Goal: Task Accomplishment & Management: Use online tool/utility

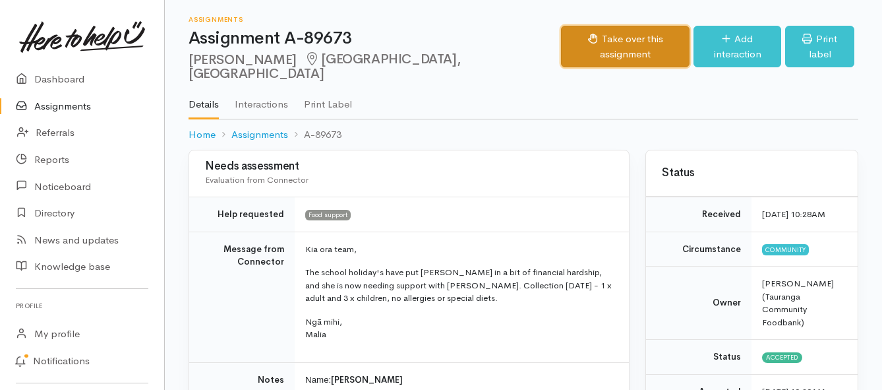
click at [578, 37] on button "Take over this assignment" at bounding box center [625, 47] width 129 height 42
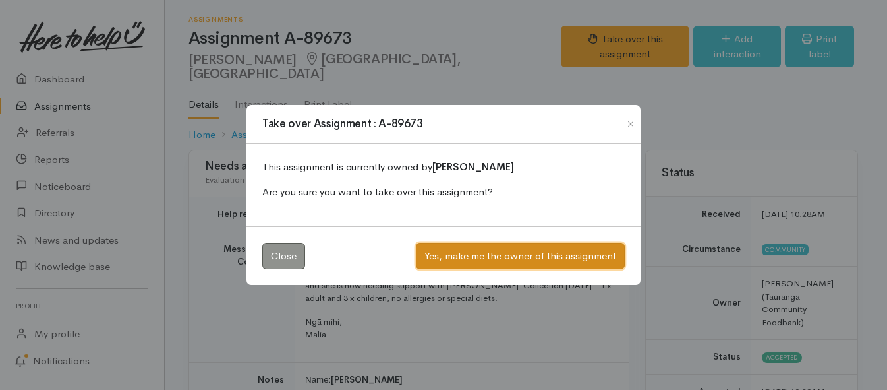
click at [503, 256] on button "Yes, make me the owner of this assignment" at bounding box center [520, 256] width 209 height 27
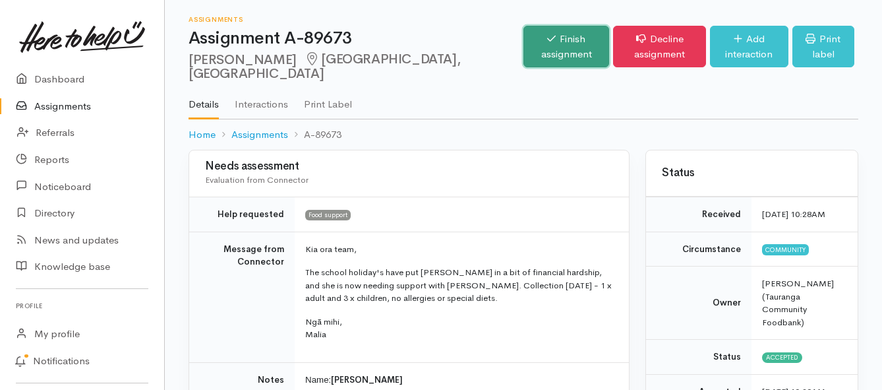
click at [523, 43] on link "Finish assignment" at bounding box center [566, 47] width 86 height 42
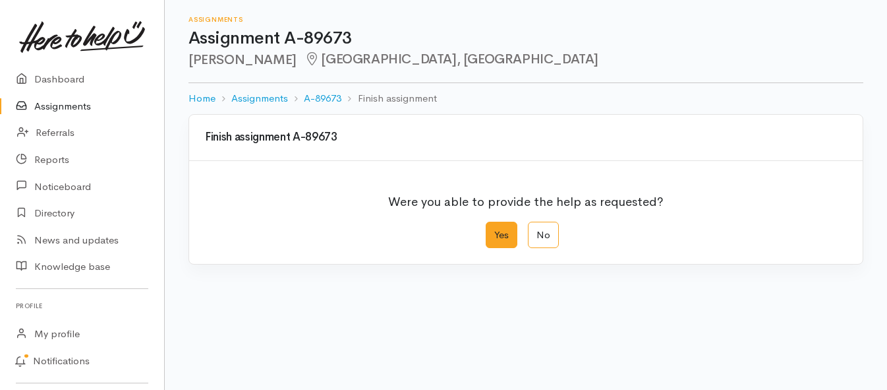
click at [502, 233] on label "Yes" at bounding box center [502, 234] width 32 height 27
click at [494, 230] on input "Yes" at bounding box center [490, 225] width 9 height 9
radio input "true"
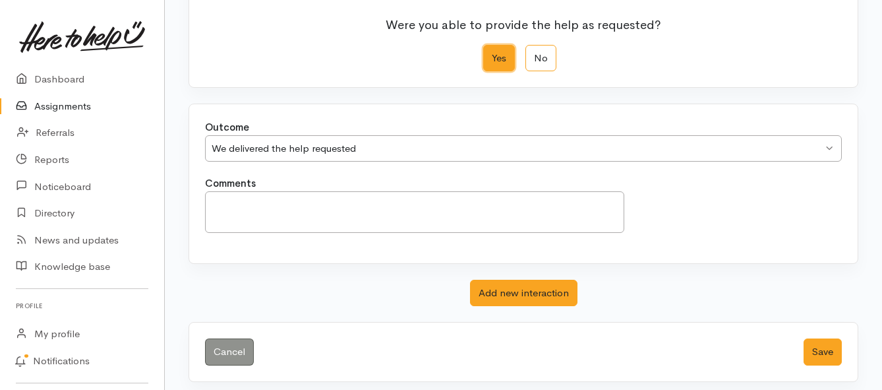
scroll to position [185, 0]
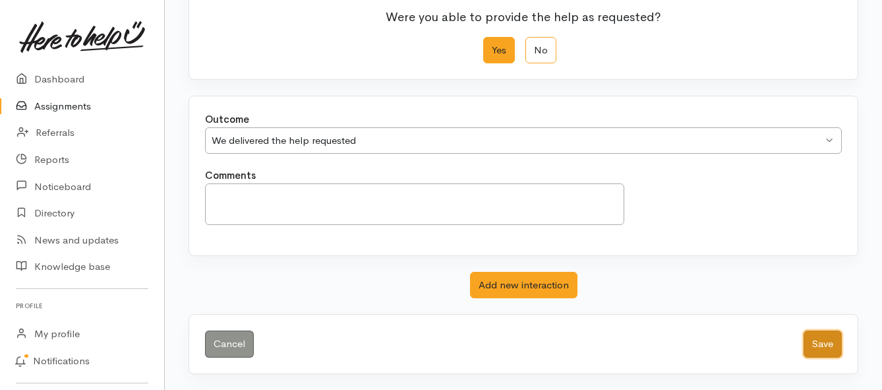
click at [822, 348] on button "Save" at bounding box center [822, 343] width 38 height 27
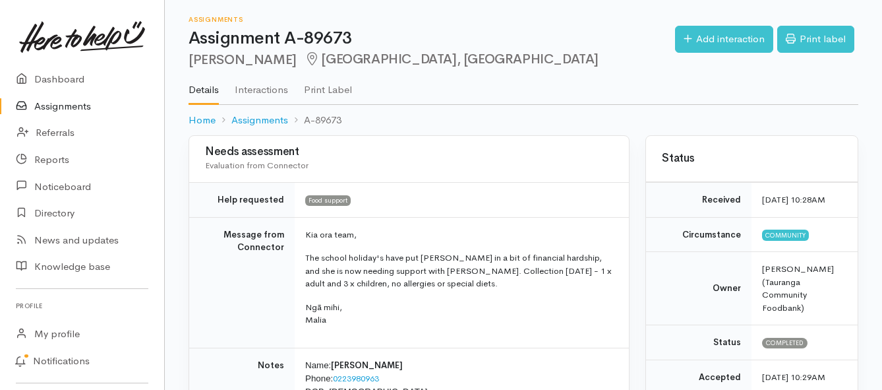
click at [69, 106] on link "Assignments" at bounding box center [82, 106] width 164 height 27
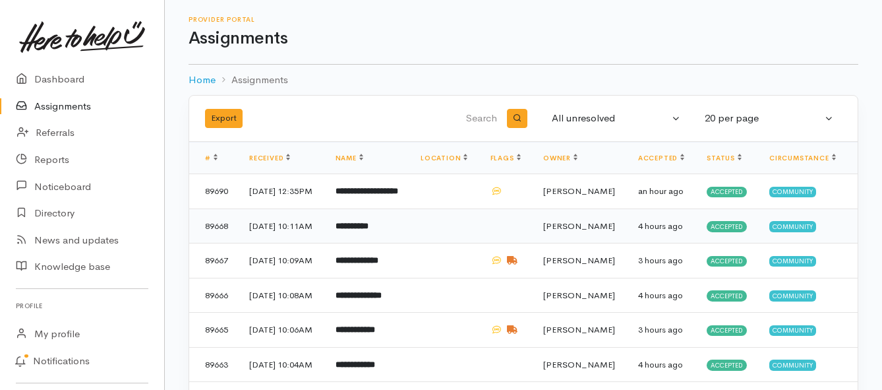
click at [348, 243] on td "**********" at bounding box center [368, 225] width 86 height 35
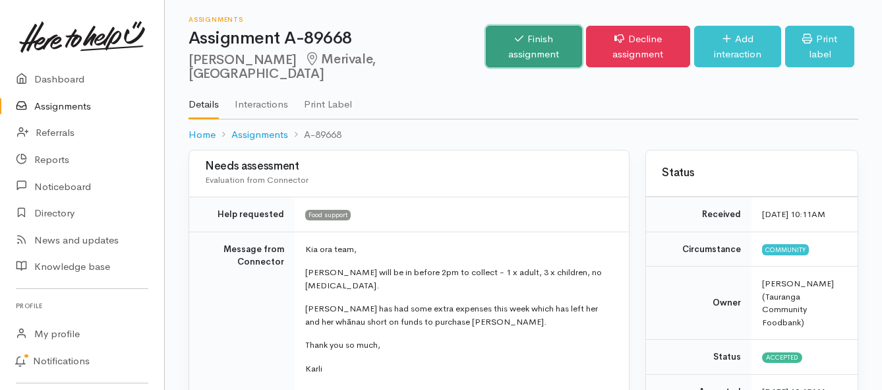
click at [486, 36] on link "Finish assignment" at bounding box center [534, 47] width 96 height 42
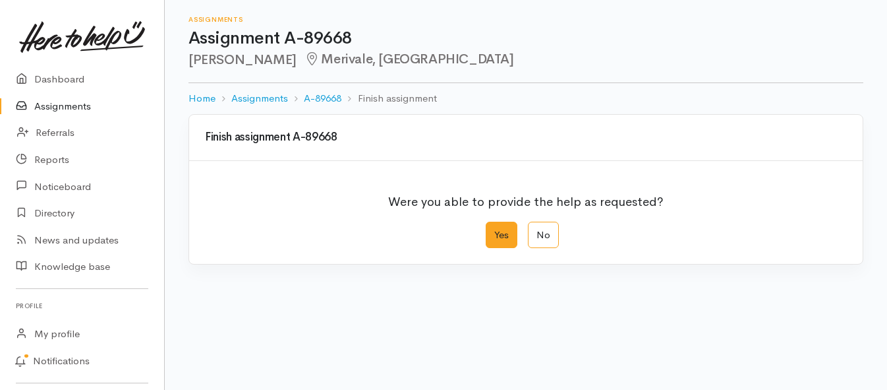
click at [509, 233] on label "Yes" at bounding box center [502, 234] width 32 height 27
click at [494, 230] on input "Yes" at bounding box center [490, 225] width 9 height 9
radio input "true"
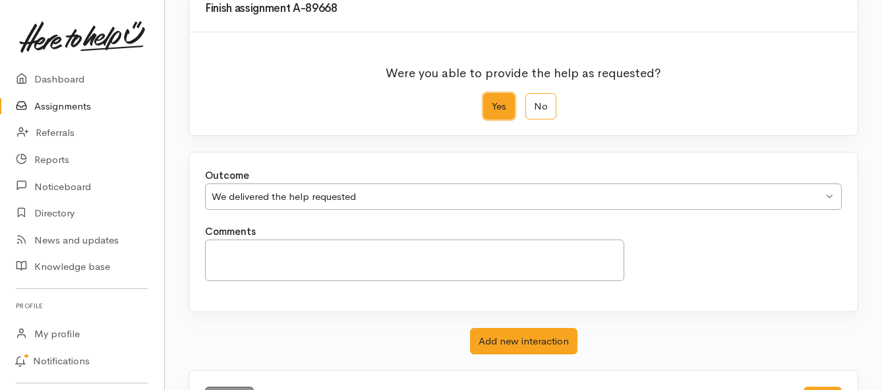
scroll to position [185, 0]
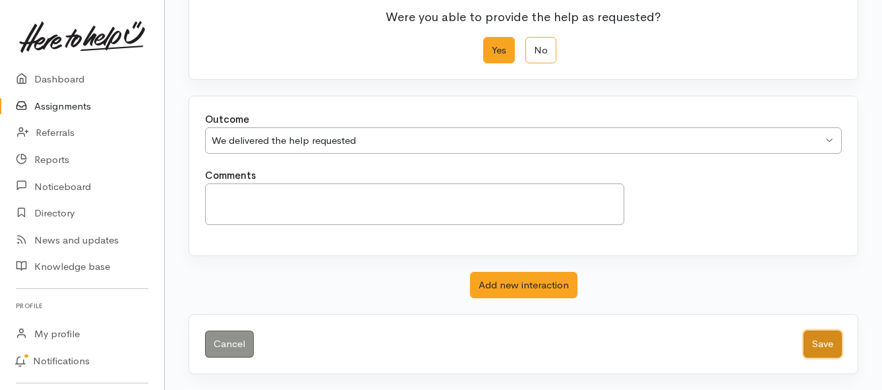
click at [807, 341] on button "Save" at bounding box center [822, 343] width 38 height 27
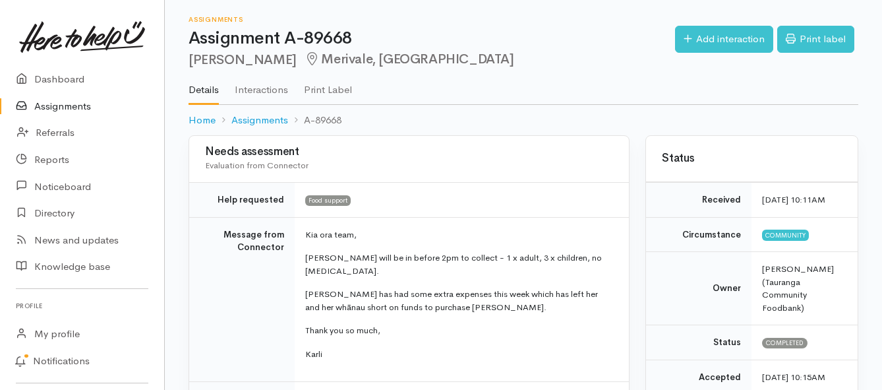
click at [85, 105] on link "Assignments" at bounding box center [82, 106] width 164 height 27
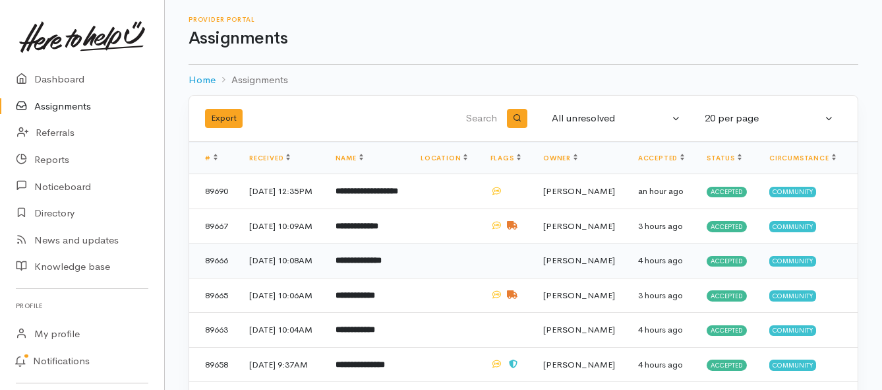
click at [382, 264] on b "**********" at bounding box center [358, 260] width 46 height 9
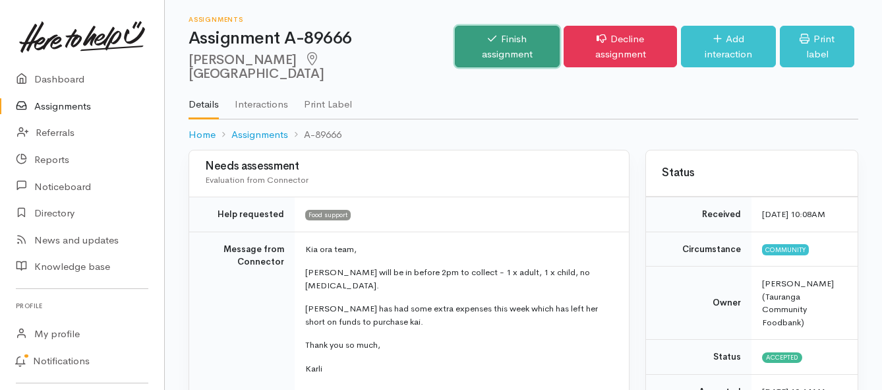
click at [478, 38] on link "Finish assignment" at bounding box center [507, 47] width 105 height 42
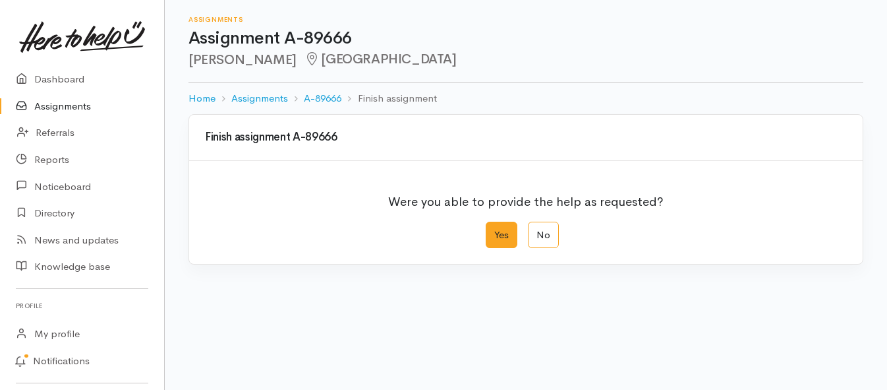
click at [510, 237] on label "Yes" at bounding box center [502, 234] width 32 height 27
click at [494, 230] on input "Yes" at bounding box center [490, 225] width 9 height 9
radio input "true"
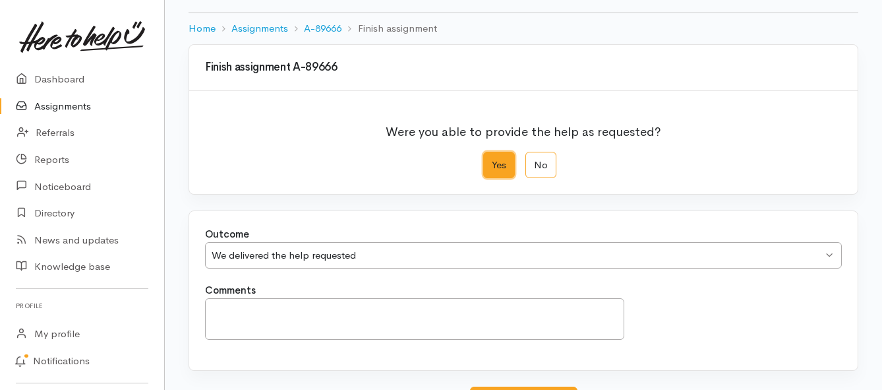
scroll to position [185, 0]
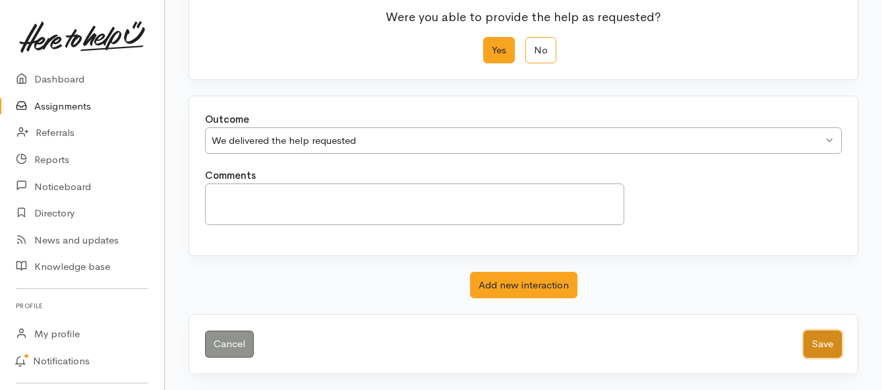
click at [826, 340] on button "Save" at bounding box center [822, 343] width 38 height 27
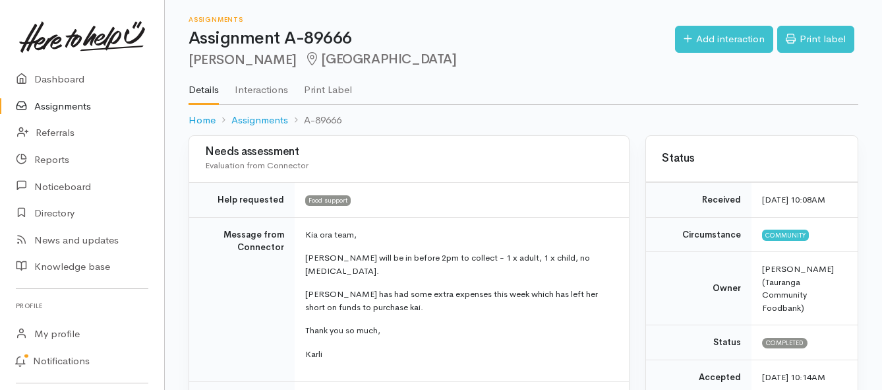
click at [66, 108] on link "Assignments" at bounding box center [82, 106] width 164 height 27
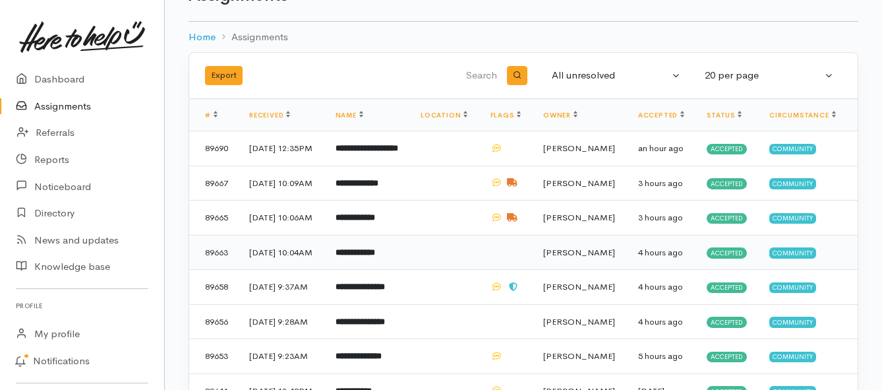
scroll to position [66, 0]
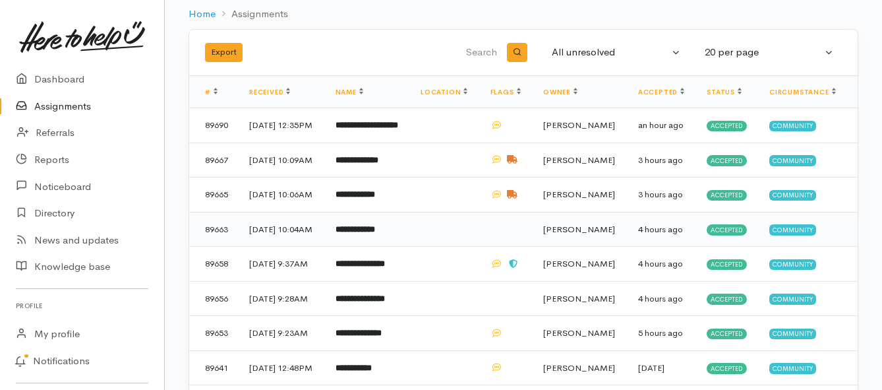
click at [375, 233] on b "**********" at bounding box center [355, 229] width 40 height 9
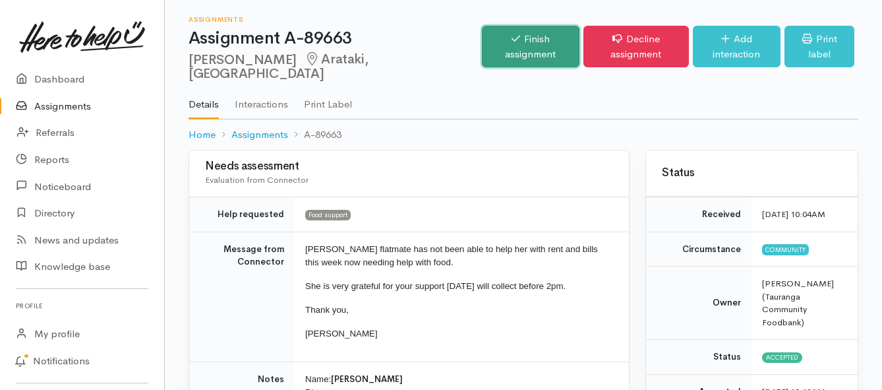
click at [492, 43] on link "Finish assignment" at bounding box center [531, 47] width 98 height 42
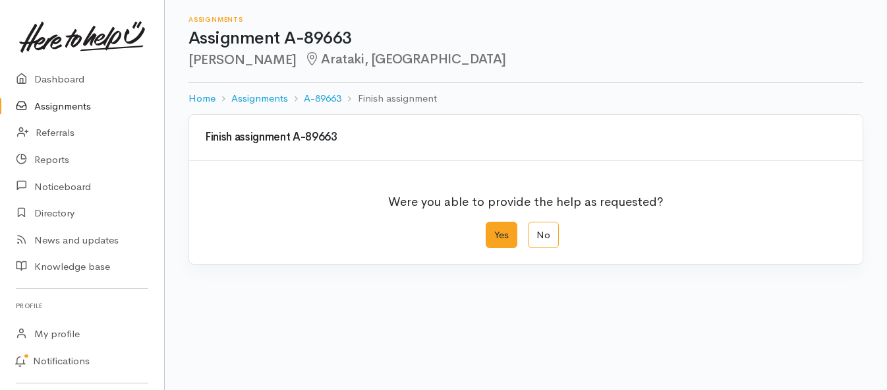
click at [502, 233] on label "Yes" at bounding box center [502, 234] width 32 height 27
click at [494, 230] on input "Yes" at bounding box center [490, 225] width 9 height 9
radio input "true"
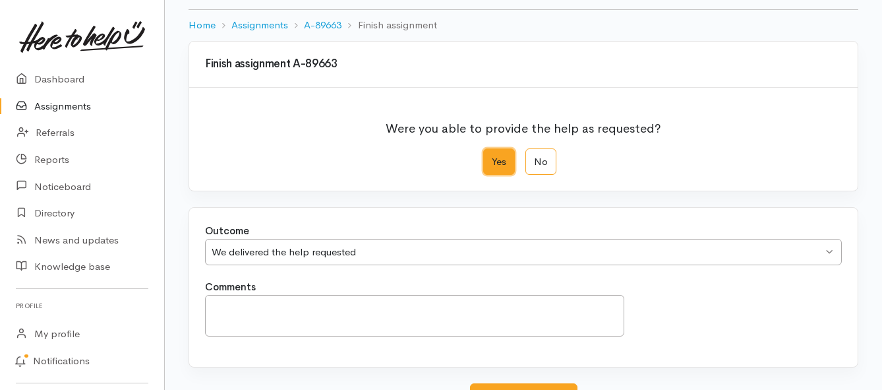
scroll to position [185, 0]
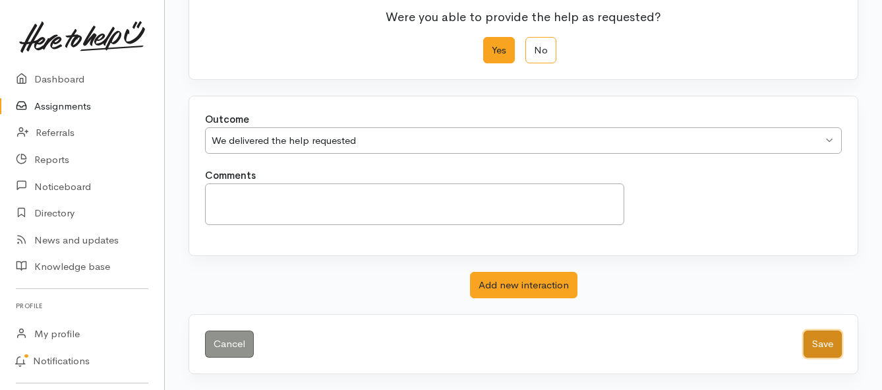
click at [814, 349] on button "Save" at bounding box center [822, 343] width 38 height 27
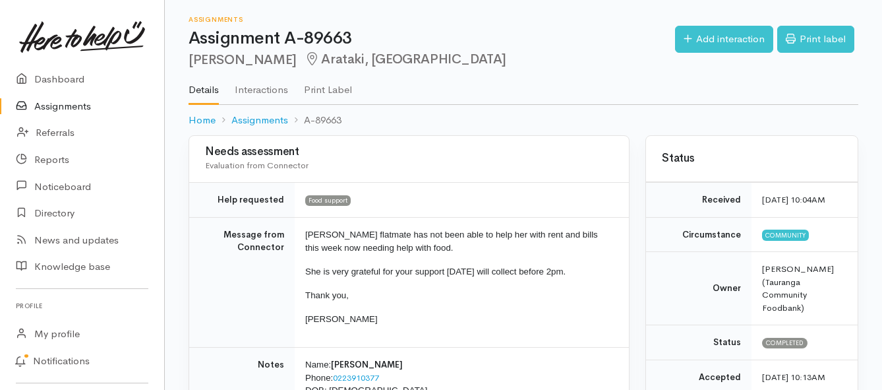
click at [71, 115] on link "Assignments" at bounding box center [82, 106] width 164 height 27
